Goal: Task Accomplishment & Management: Use online tool/utility

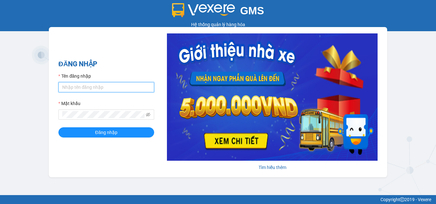
click at [90, 83] on input "Tên đăng nhập" at bounding box center [106, 87] width 96 height 10
type input "thao.phuongnam"
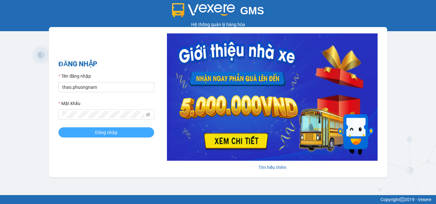
click at [103, 130] on span "Đăng nhập" at bounding box center [106, 132] width 22 height 7
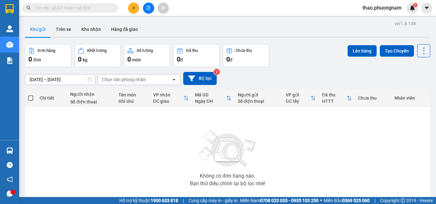
click at [71, 11] on input "text" at bounding box center [72, 7] width 75 height 7
click at [84, 9] on input "text" at bounding box center [72, 7] width 75 height 7
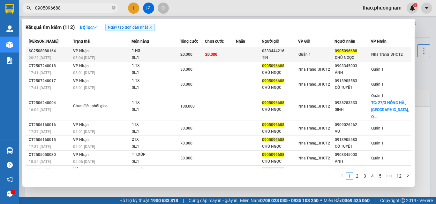
type input "0905096688"
click at [100, 54] on td "VP Nhận 05:04 - 09/08" at bounding box center [101, 54] width 60 height 15
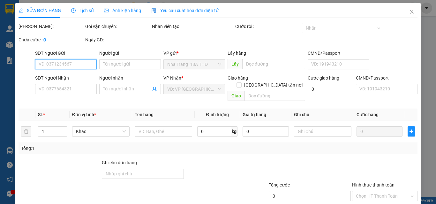
type input "0333444216"
type input "TIN"
type input "0905096688"
type input "CHÚ NGỌC"
type input "20.000"
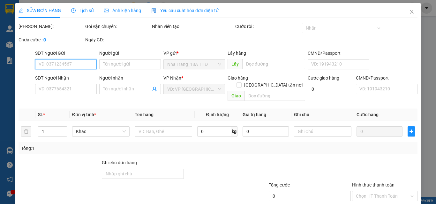
type input "20.000"
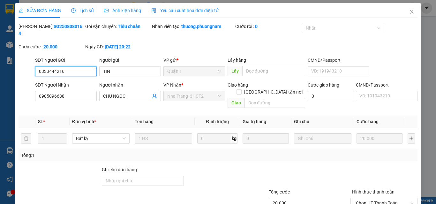
scroll to position [33, 0]
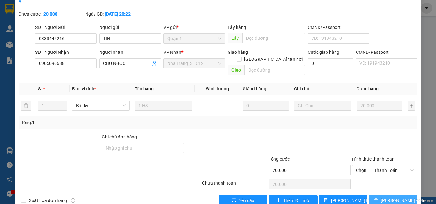
click at [371, 196] on button "Lưu và In" at bounding box center [392, 201] width 49 height 10
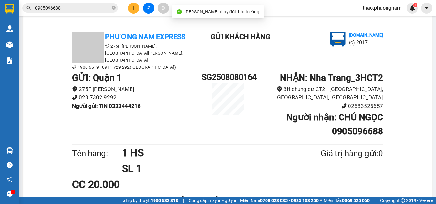
scroll to position [64, 0]
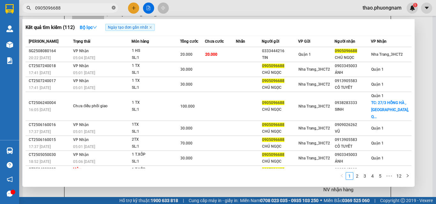
click at [114, 6] on icon "close-circle" at bounding box center [114, 8] width 4 height 4
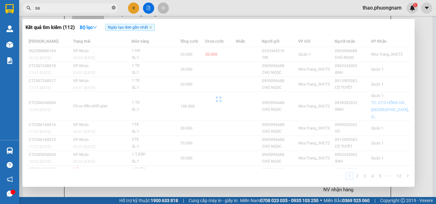
type input "s"
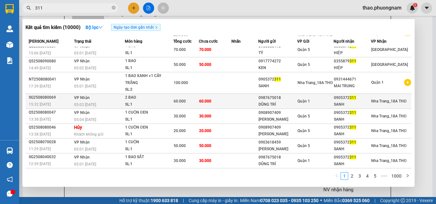
scroll to position [0, 0]
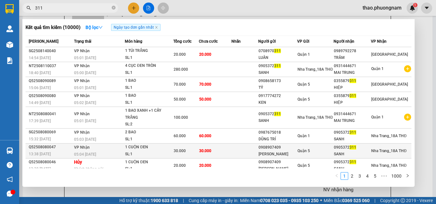
type input "311"
click at [308, 150] on span "Quận 5" at bounding box center [303, 151] width 12 height 4
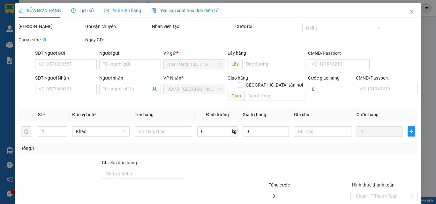
type input "0908907409"
type input "VẠN MINH"
type input "0905372311"
type input "SANH"
type input "30.000"
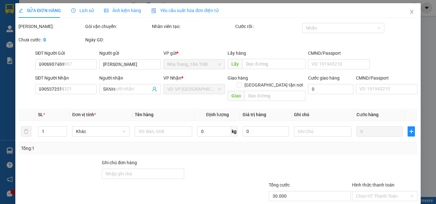
type input "30.000"
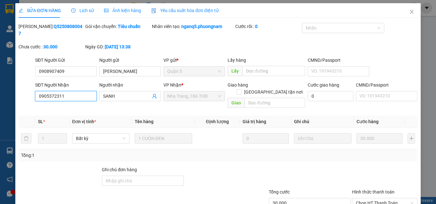
drag, startPoint x: 73, startPoint y: 89, endPoint x: 30, endPoint y: 90, distance: 43.1
click at [30, 90] on div "SĐT Người Nhận 0905372311 0905372311 Người nhận SANH VP Nhận * Nha Trang_18A TH…" at bounding box center [218, 96] width 400 height 29
click at [409, 13] on icon "close" at bounding box center [411, 11] width 5 height 5
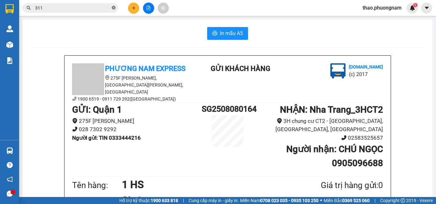
click at [113, 8] on icon "close-circle" at bounding box center [114, 8] width 4 height 4
click at [106, 7] on input "text" at bounding box center [72, 7] width 75 height 7
paste input "0905372311"
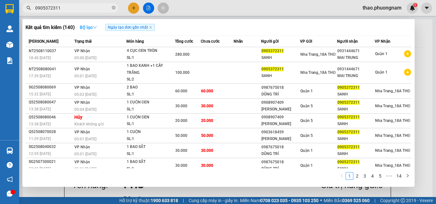
type input "0905372311"
click at [97, 27] on icon "down" at bounding box center [94, 27] width 4 height 4
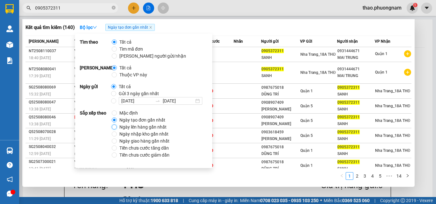
click at [115, 128] on input "Ngày lên hàng gần nhất" at bounding box center [114, 127] width 5 height 5
radio input "true"
radio input "false"
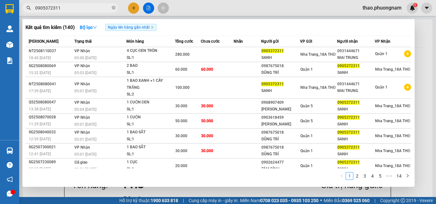
click at [430, 149] on div at bounding box center [218, 102] width 436 height 204
click at [85, 10] on input "0905372311" at bounding box center [72, 7] width 75 height 7
click at [115, 4] on span at bounding box center [114, 7] width 4 height 7
click at [114, 7] on icon "close-circle" at bounding box center [114, 8] width 4 height 4
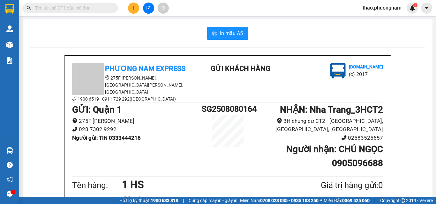
click at [69, 10] on input "text" at bounding box center [72, 7] width 75 height 7
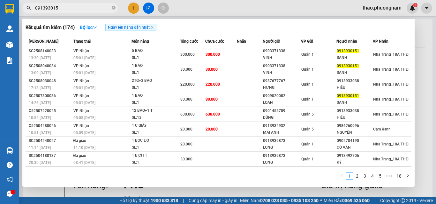
type input "0913930151"
